Goal: Task Accomplishment & Management: Use online tool/utility

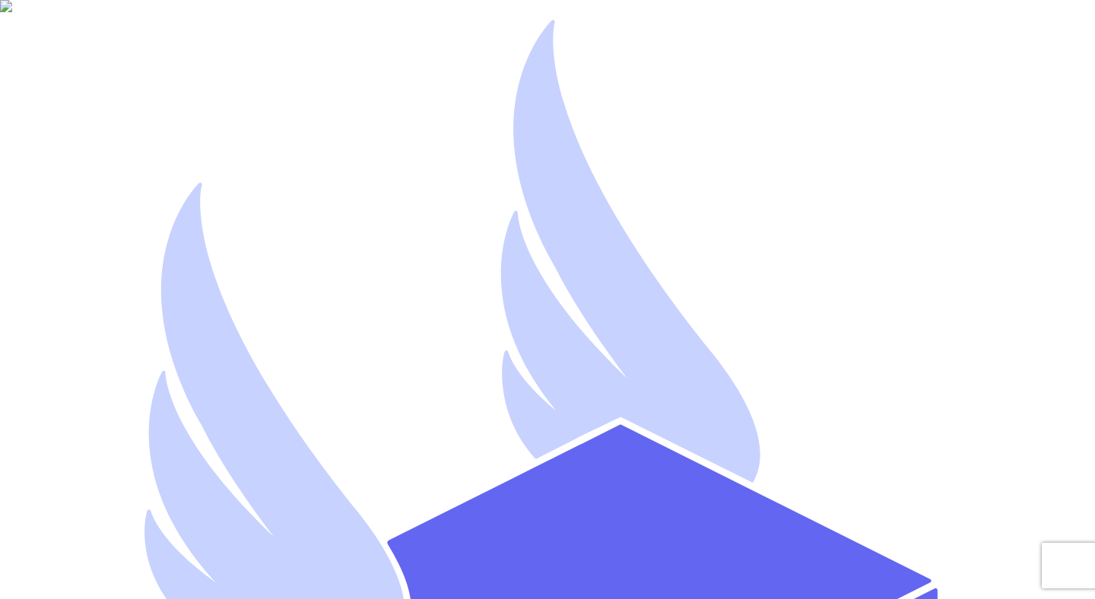
type input "mutahhar.ahmad+9@thryftship.com"
